Goal: Information Seeking & Learning: Compare options

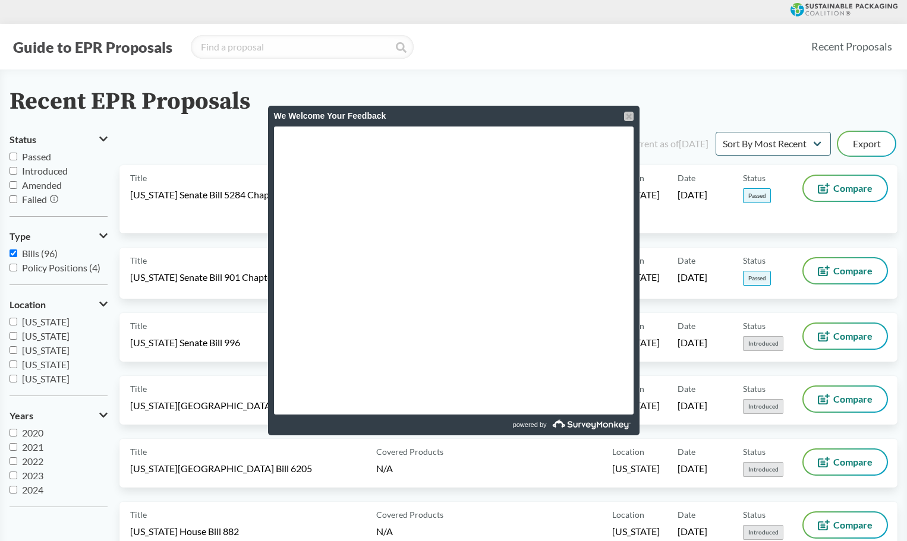
click at [624, 116] on div at bounding box center [629, 117] width 10 height 10
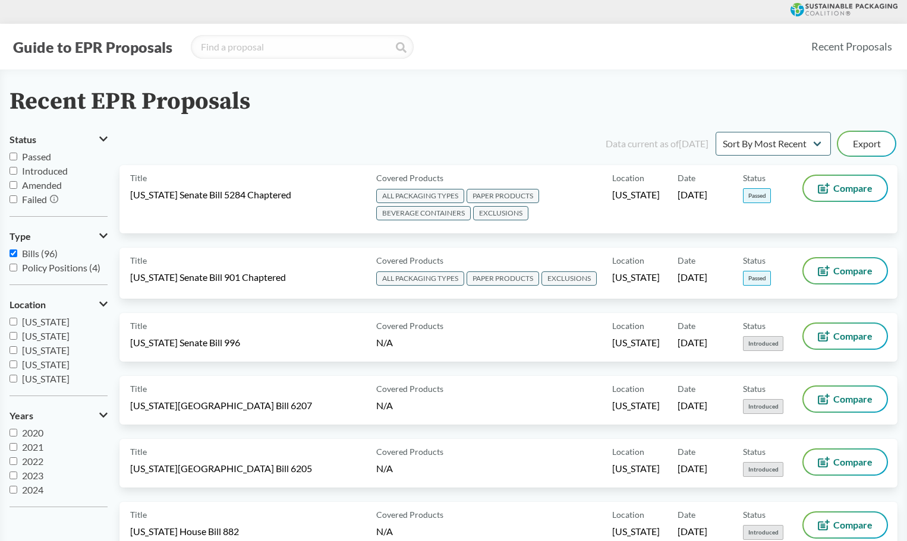
click at [15, 155] on input "Passed" at bounding box center [14, 157] width 8 height 8
checkbox input "true"
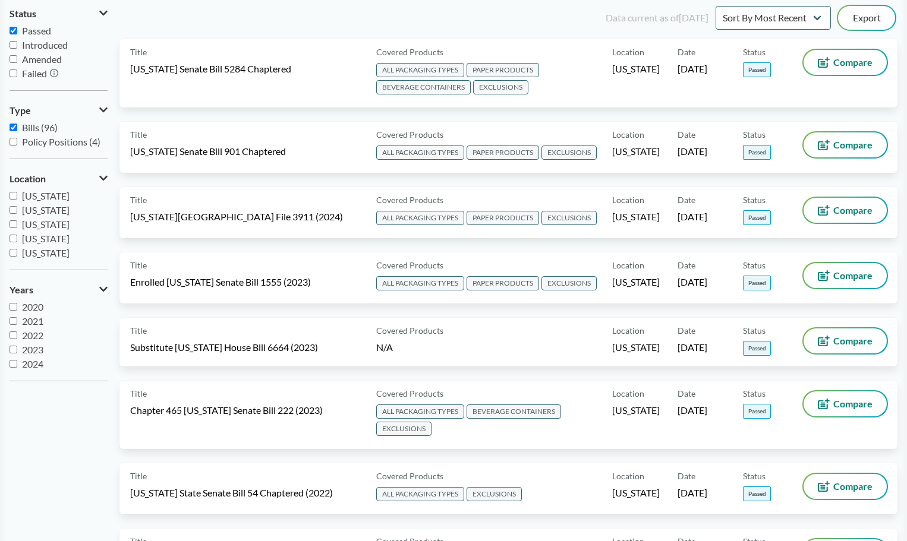
scroll to position [47, 0]
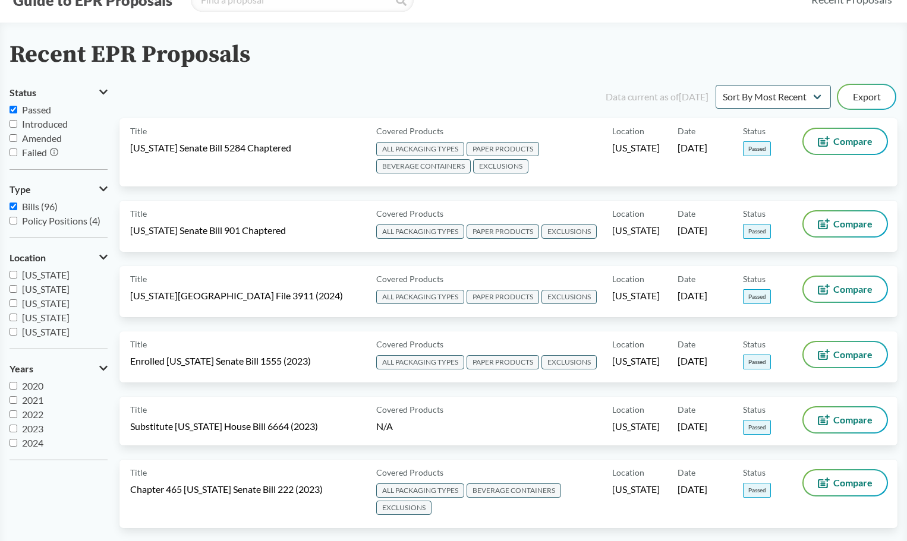
click at [12, 123] on input "Introduced" at bounding box center [14, 124] width 8 height 8
checkbox input "true"
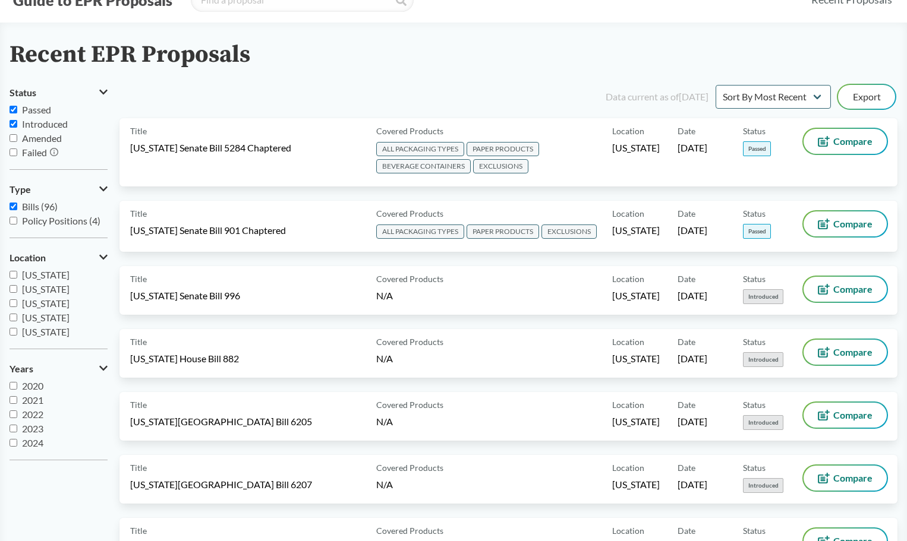
click at [12, 112] on input "Passed" at bounding box center [14, 110] width 8 height 8
checkbox input "false"
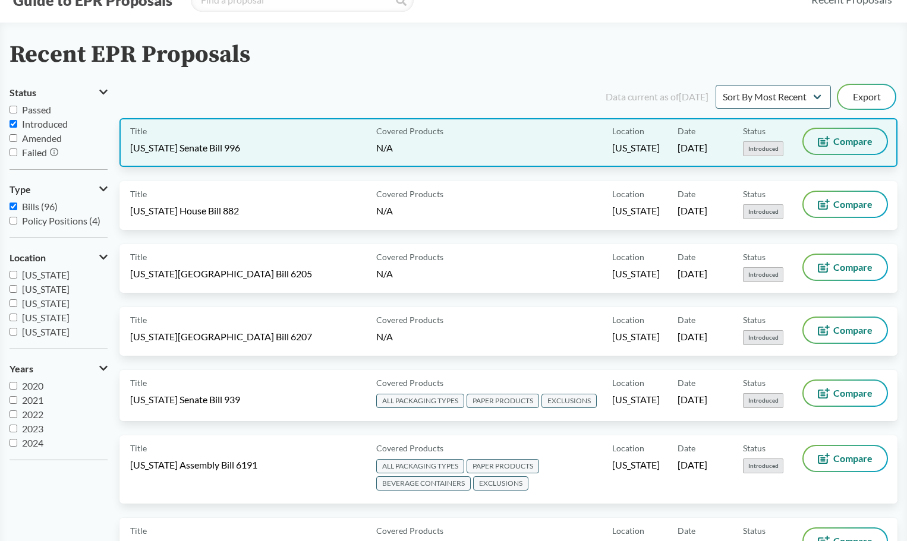
click at [847, 139] on span "Compare" at bounding box center [852, 142] width 39 height 10
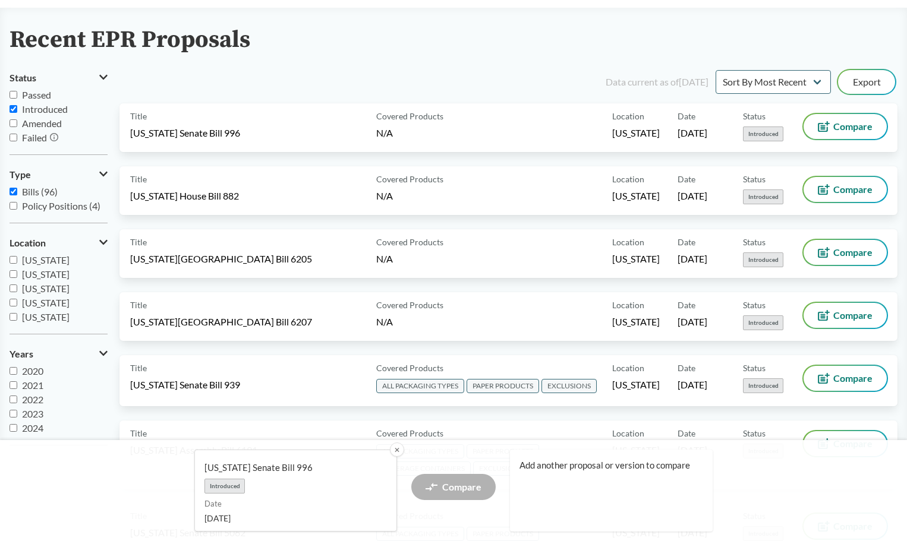
scroll to position [0, 0]
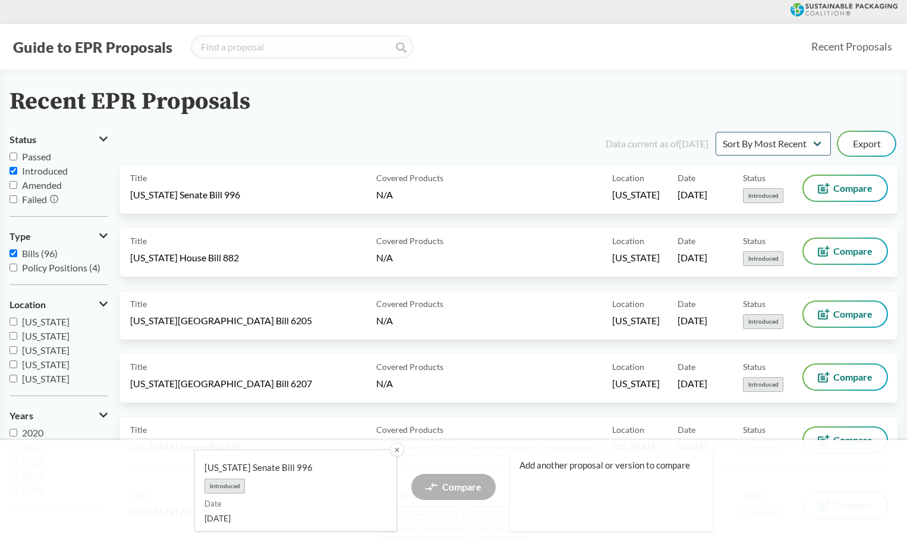
click at [14, 185] on input "Amended" at bounding box center [14, 185] width 8 height 8
checkbox input "true"
click at [14, 173] on input "Introduced" at bounding box center [14, 171] width 8 height 8
checkbox input "false"
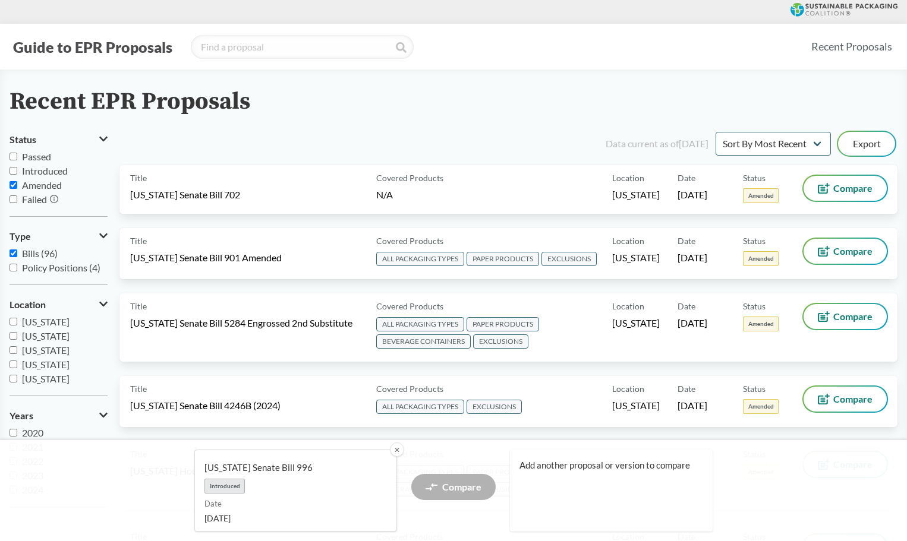
click at [13, 182] on input "Amended" at bounding box center [14, 185] width 8 height 8
checkbox input "false"
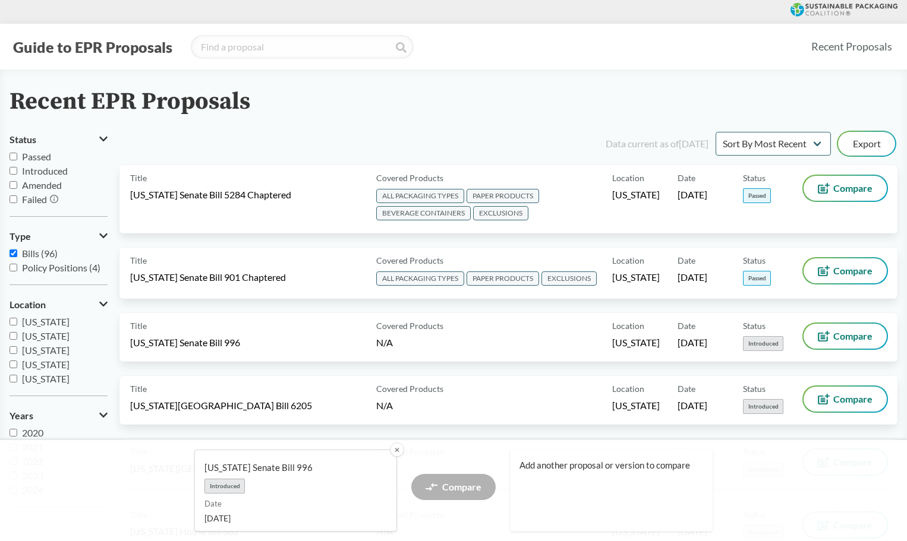
click at [12, 199] on input "Failed" at bounding box center [14, 200] width 8 height 8
checkbox input "true"
